Goal: Information Seeking & Learning: Find specific page/section

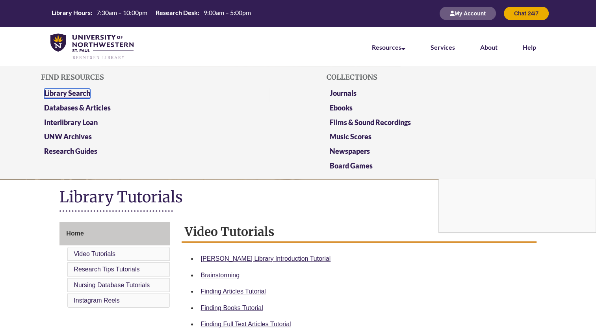
click at [85, 93] on link "Library Search" at bounding box center [67, 94] width 46 height 10
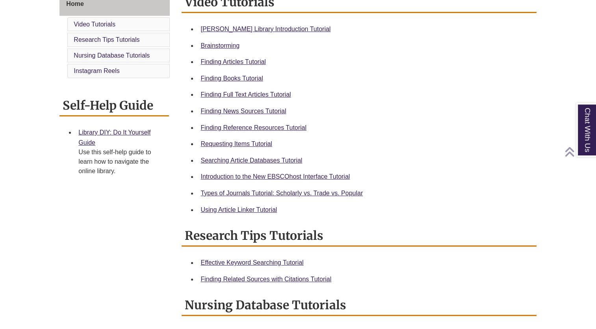
scroll to position [230, 0]
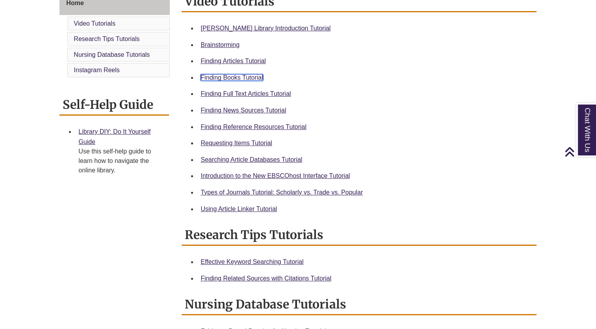
click at [250, 80] on link "Finding Books Tutorial" at bounding box center [232, 77] width 62 height 7
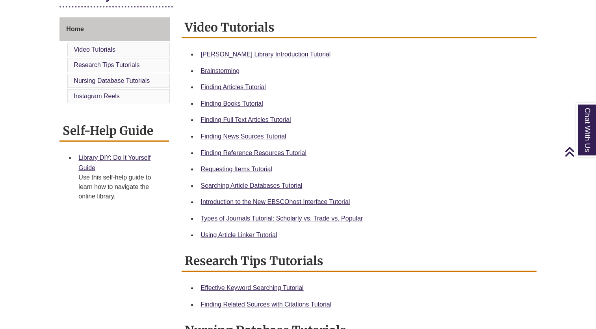
scroll to position [205, 0]
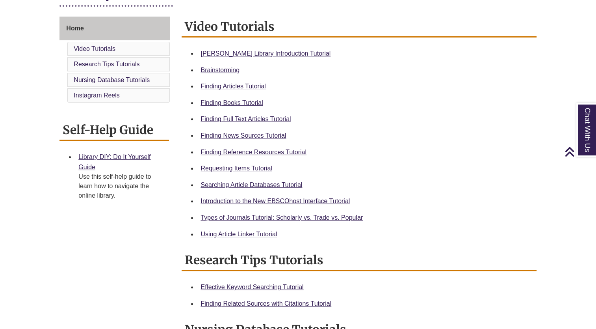
click at [260, 163] on div "Requesting Items Tutorial" at bounding box center [365, 168] width 329 height 10
click at [260, 166] on link "Requesting Items Tutorial" at bounding box center [236, 168] width 71 height 7
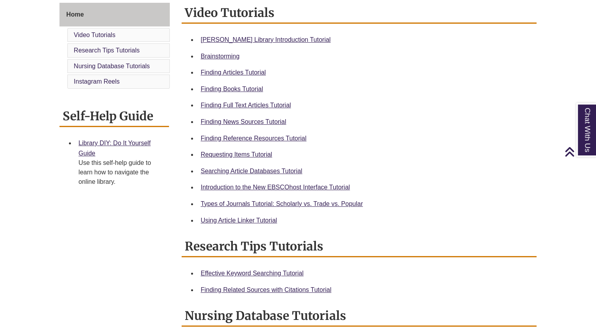
scroll to position [219, 0]
click at [283, 205] on link "Types of Journals Tutorial: Scholarly vs. Trade vs. Popular" at bounding box center [282, 203] width 162 height 7
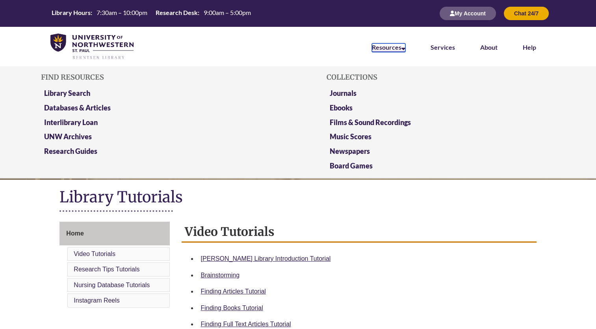
click at [394, 48] on link "Resources" at bounding box center [388, 47] width 33 height 9
click at [78, 94] on link "Library Search" at bounding box center [67, 94] width 46 height 10
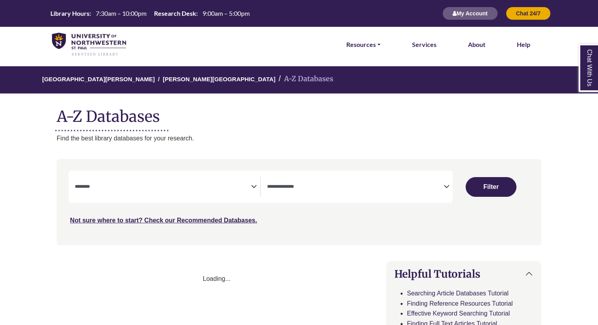
select select "Database Subject Filter"
select select "Database Types Filter"
select select "Database Subject Filter"
select select "Database Types Filter"
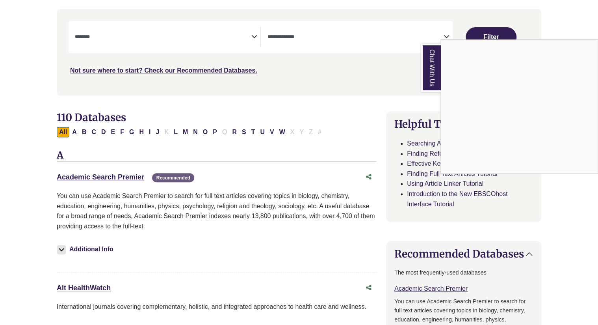
scroll to position [150, 0]
click at [194, 130] on div "Chat With Us" at bounding box center [299, 162] width 598 height 325
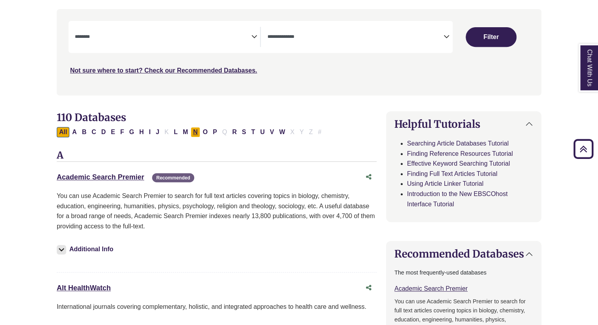
click at [193, 133] on button "N" at bounding box center [195, 132] width 9 height 10
select select "Database Subject Filter"
select select "Database Types Filter"
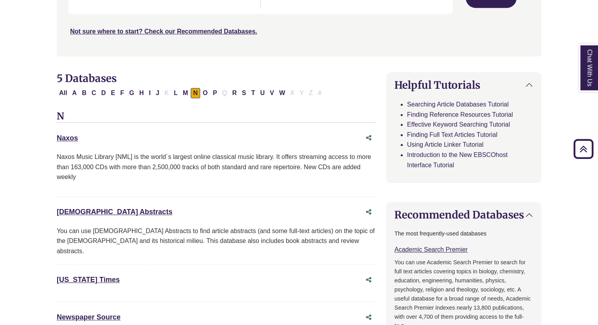
scroll to position [189, 0]
click at [181, 92] on button "M" at bounding box center [185, 92] width 10 height 10
select select "Database Subject Filter"
select select "Database Types Filter"
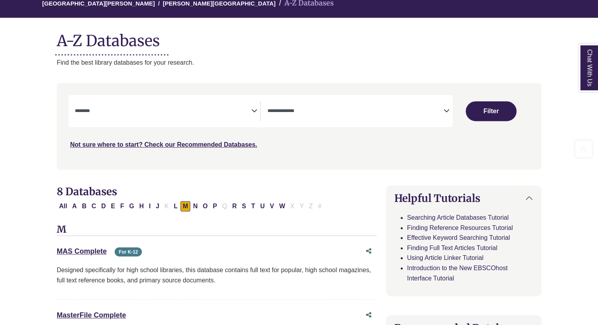
scroll to position [123, 0]
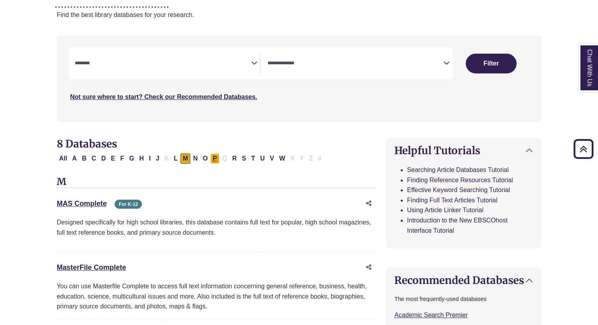
click at [214, 160] on button "P" at bounding box center [214, 158] width 9 height 10
select select "Database Subject Filter"
select select "Database Types Filter"
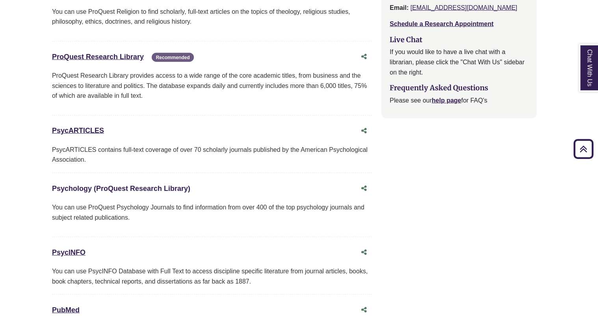
scroll to position [907, 4]
click at [123, 186] on link "Psychology (ProQuest Research Library) This link opens in a new window" at bounding box center [122, 189] width 138 height 8
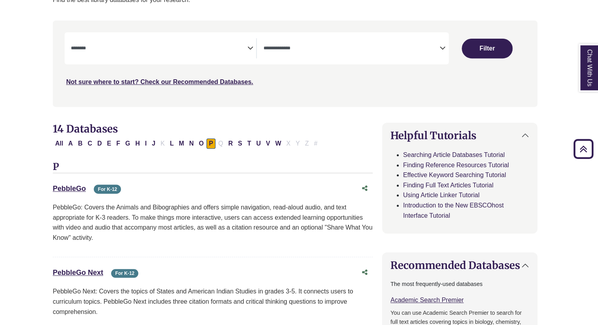
scroll to position [138, 4]
click at [63, 143] on button "All" at bounding box center [59, 144] width 13 height 10
select select "Database Subject Filter"
select select "Database Types Filter"
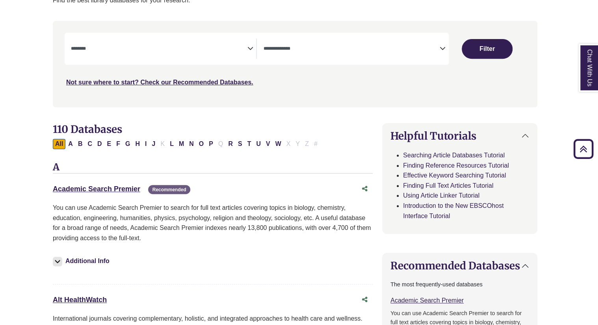
click at [159, 39] on span "Search filters" at bounding box center [159, 49] width 177 height 20
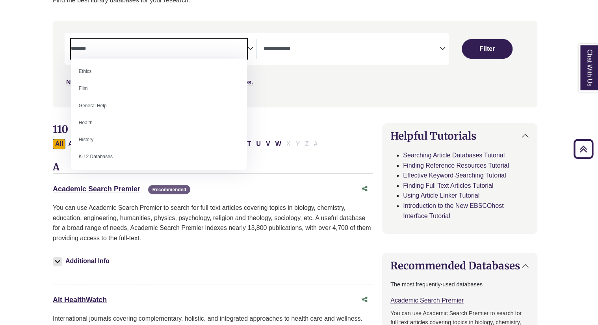
scroll to position [307, 0]
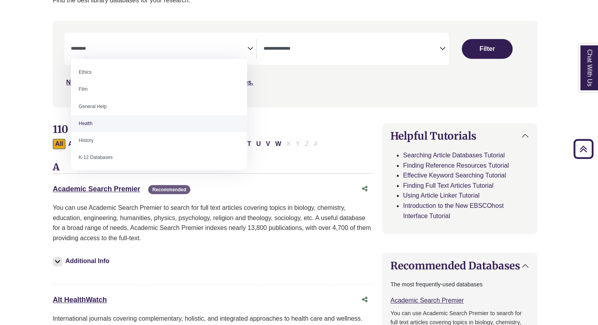
select select "*****"
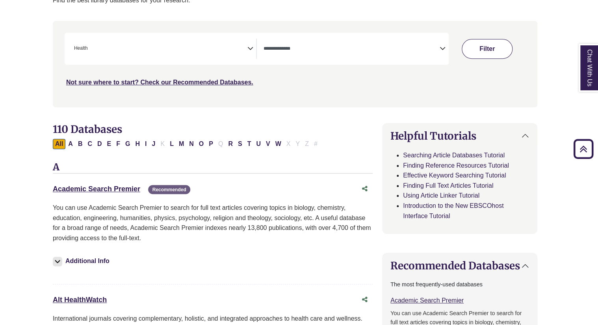
click at [478, 45] on button "Filter" at bounding box center [487, 49] width 50 height 20
select select "Database Types Filter"
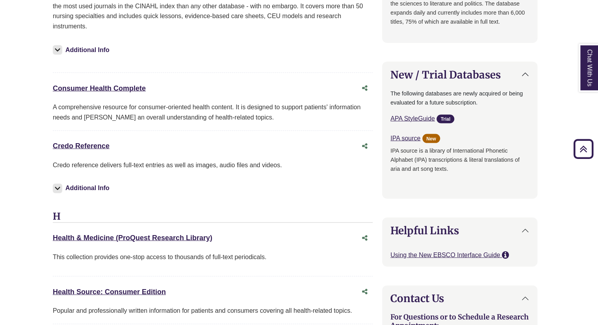
scroll to position [701, 4]
click at [365, 85] on icon "Share this database" at bounding box center [365, 88] width 6 height 6
type input "**********"
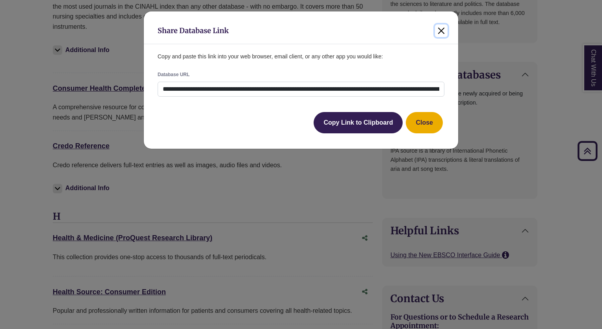
click at [438, 29] on button "Close" at bounding box center [441, 30] width 13 height 13
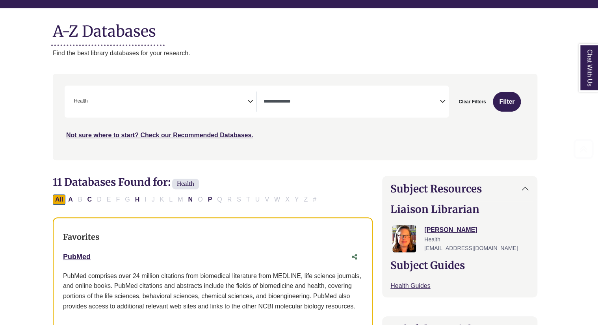
scroll to position [95, 4]
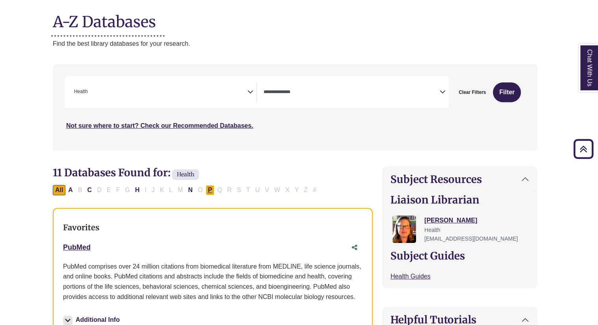
click at [206, 188] on button "P" at bounding box center [210, 190] width 9 height 10
click at [186, 190] on button "N" at bounding box center [190, 190] width 9 height 10
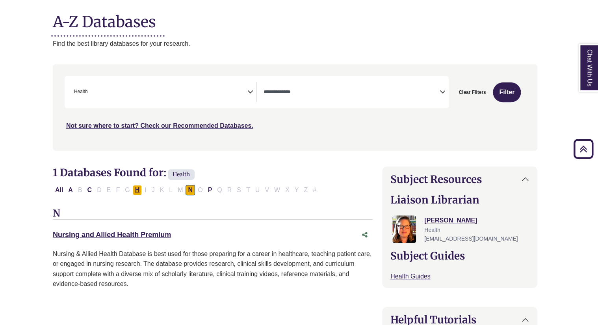
click at [135, 188] on button "H" at bounding box center [137, 190] width 9 height 10
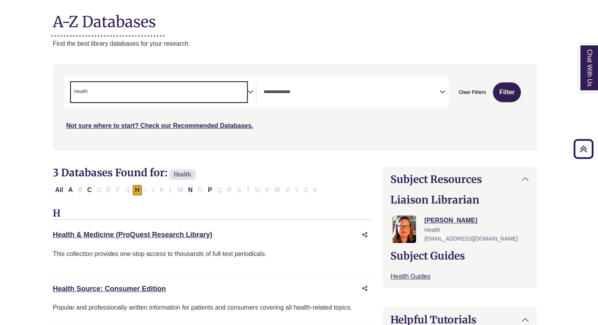
click at [210, 82] on span "× Health" at bounding box center [159, 92] width 177 height 20
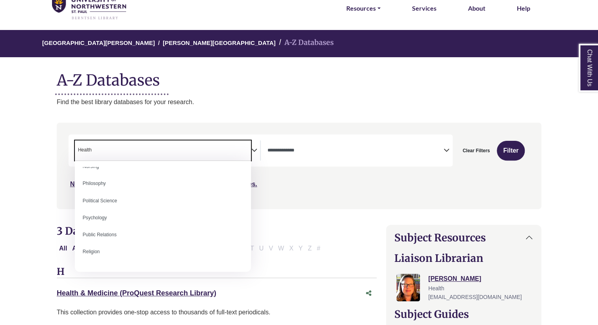
scroll to position [586, 0]
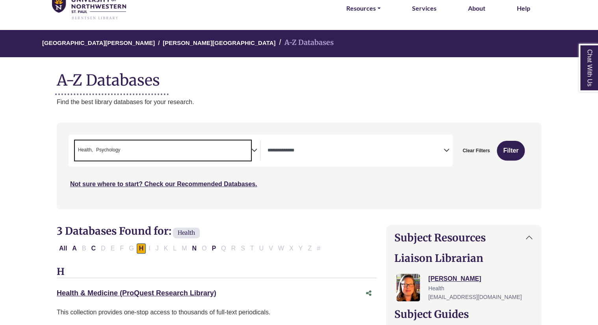
click at [172, 150] on span "× Health × Psychology" at bounding box center [163, 150] width 177 height 20
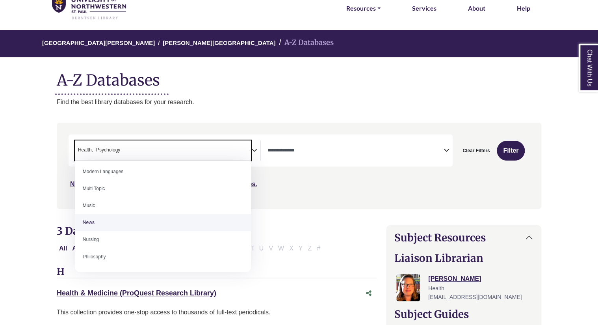
scroll to position [539, 0]
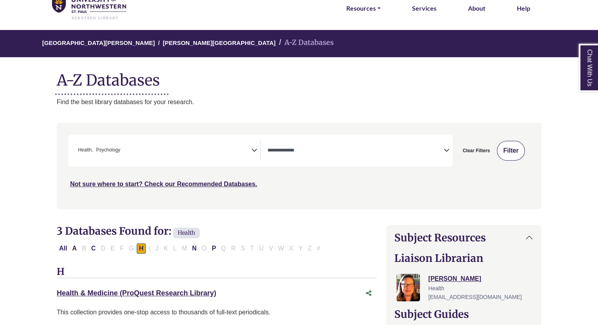
click at [513, 150] on button "Filter" at bounding box center [511, 151] width 28 height 20
select select "Database Types Filter"
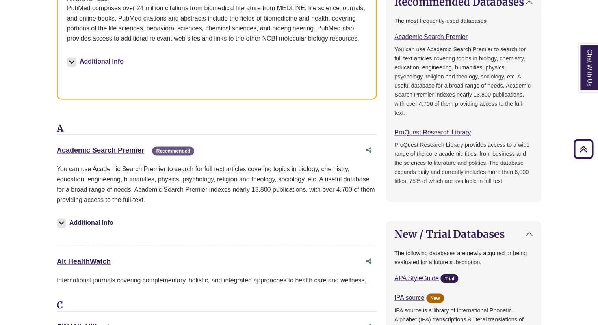
scroll to position [562, 0]
click at [121, 152] on link "Academic Search Premier This link opens in a new window" at bounding box center [100, 150] width 87 height 8
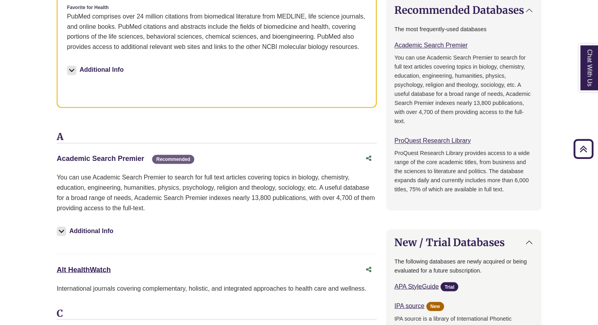
scroll to position [553, 0]
